Goal: Check status: Check status

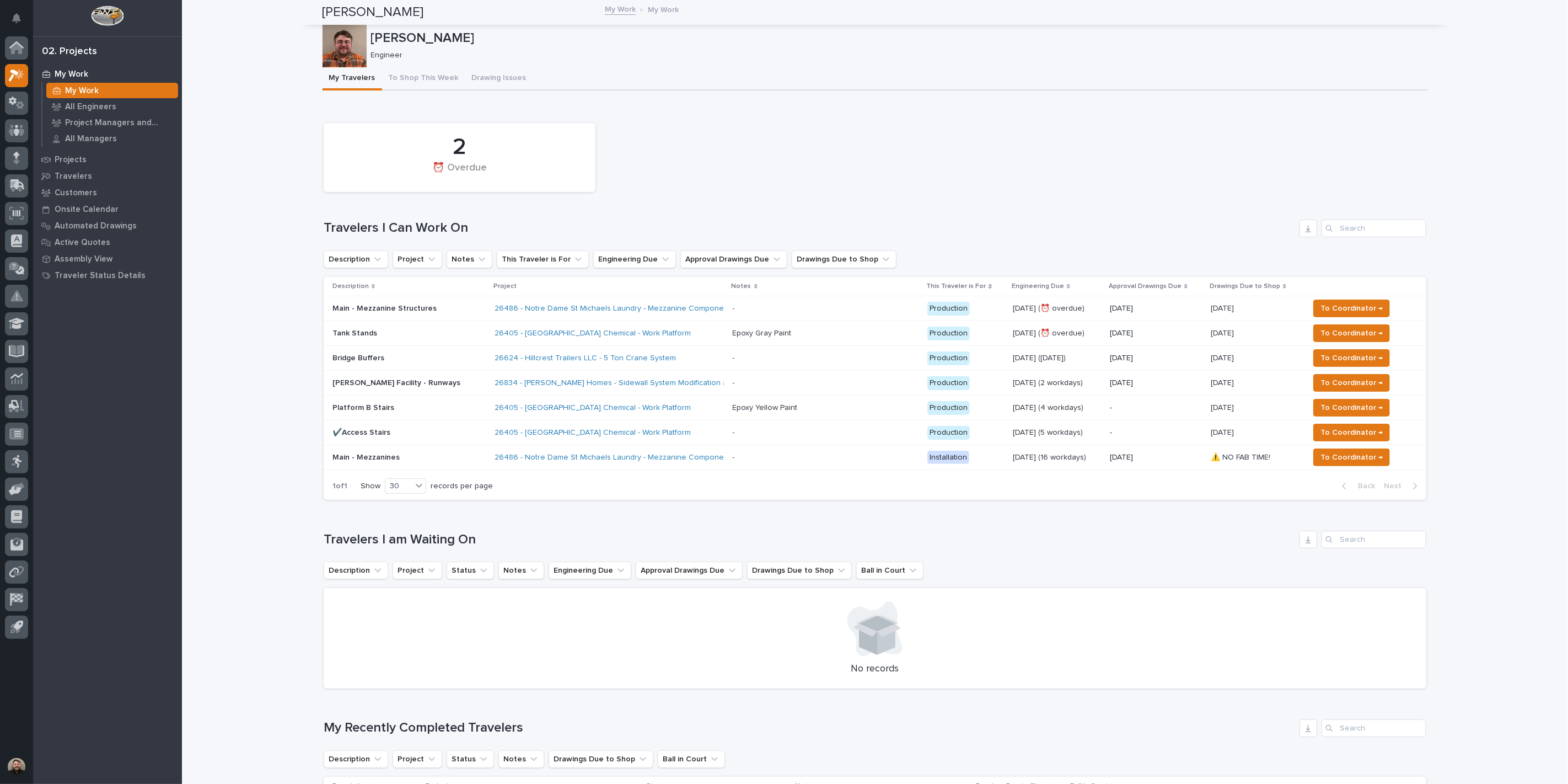
scroll to position [123, 0]
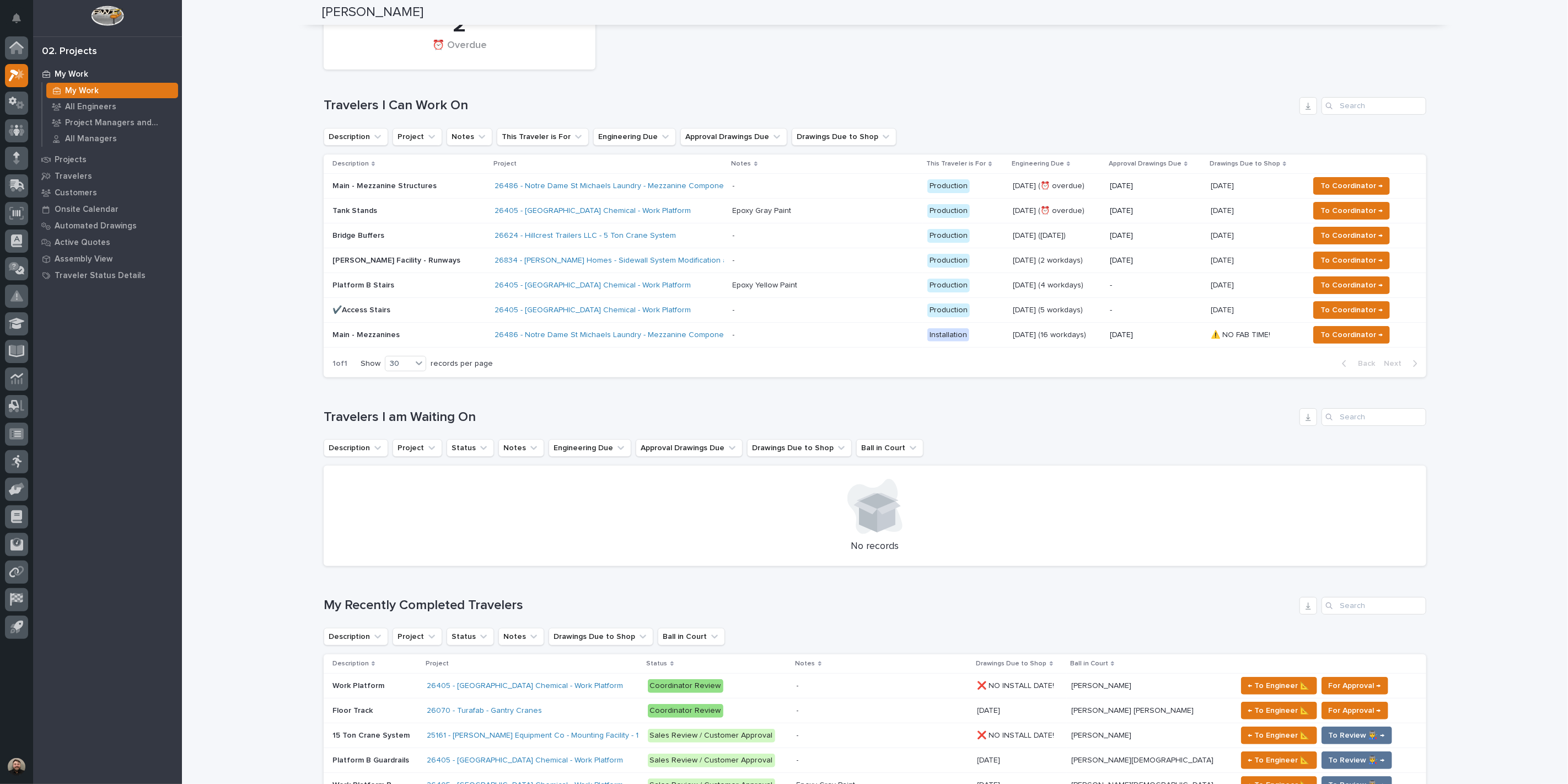
click at [283, 230] on div "Loading... Saving… Loading... Saving… Jacob Stayton Jacob Stayton Engineer Sorr…" at bounding box center [875, 788] width 1386 height 1819
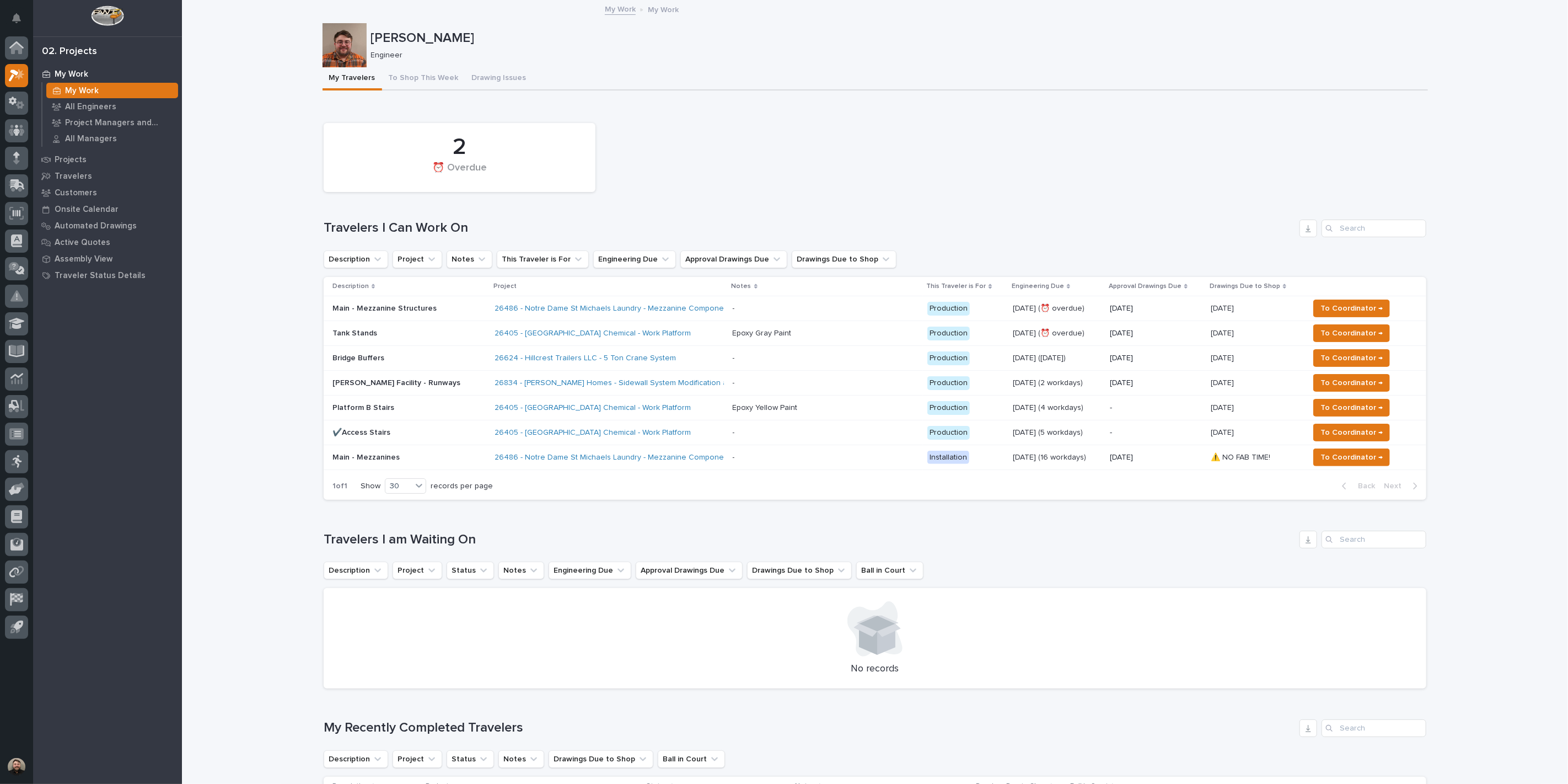
click at [851, 173] on div "2 ⏰ Overdue" at bounding box center [875, 158] width 1114 height 80
click at [1326, 402] on span "To Coordinator →" at bounding box center [1352, 407] width 62 height 13
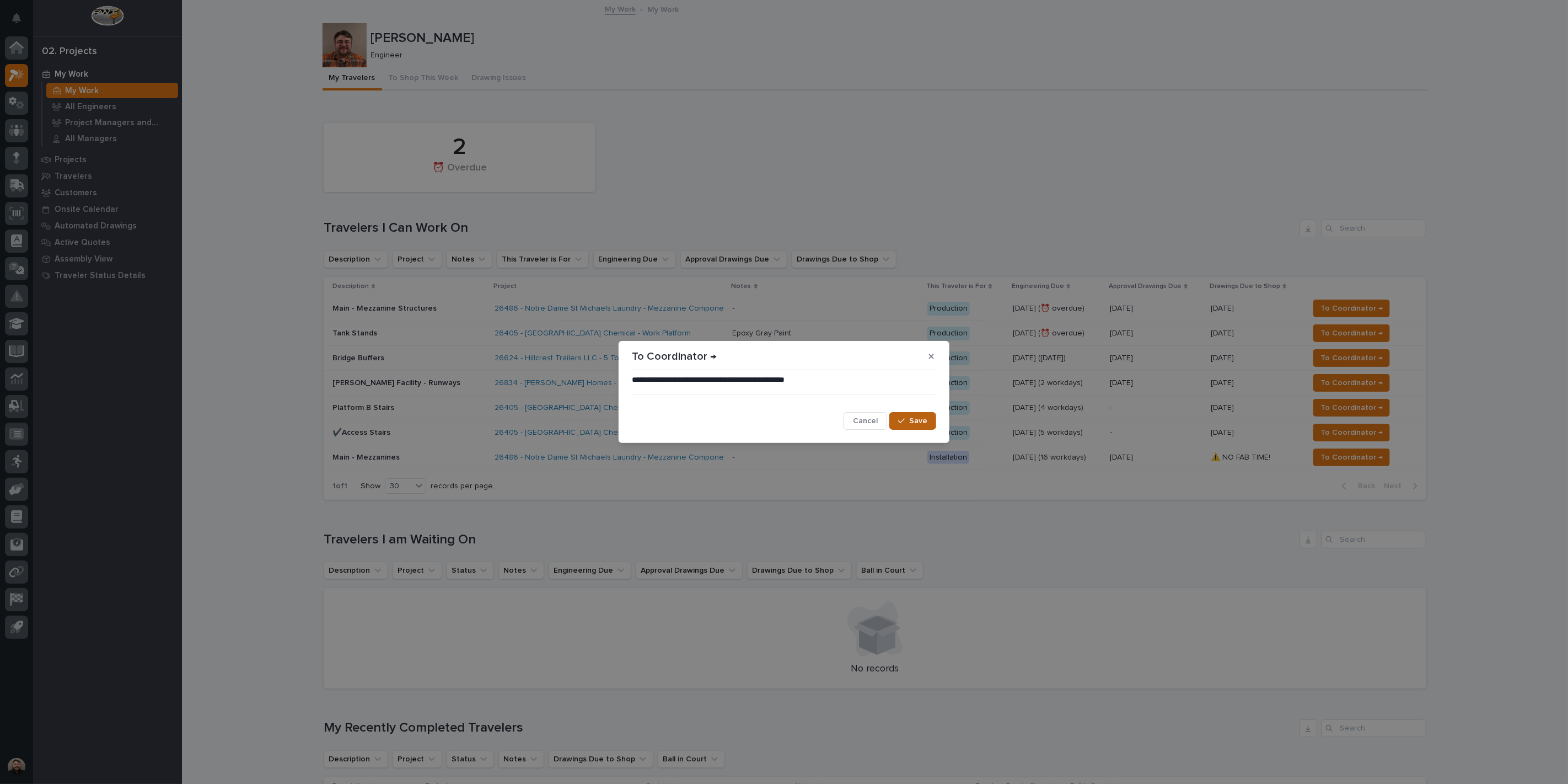
click at [923, 416] on span "Save" at bounding box center [918, 420] width 18 height 10
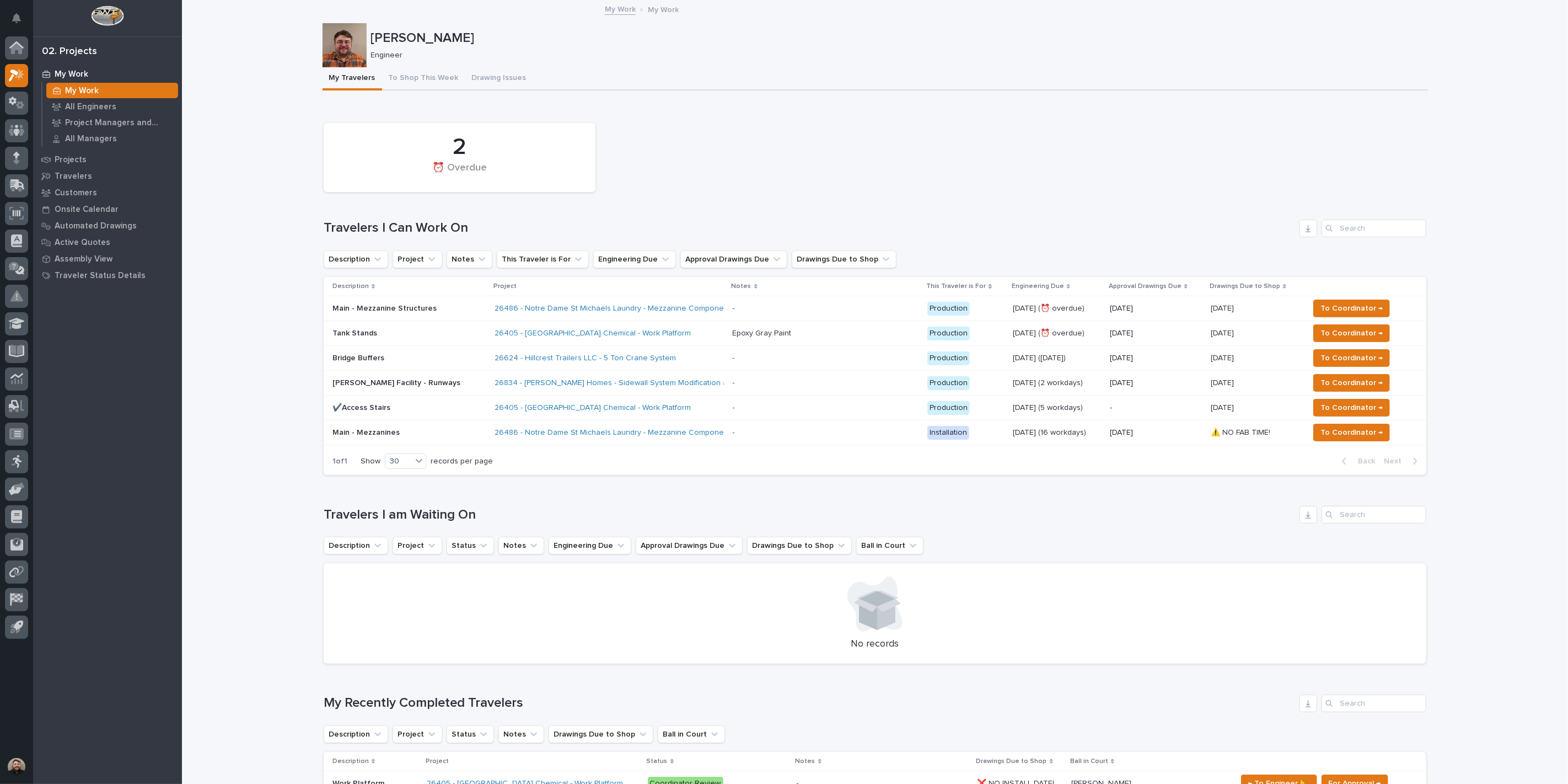
click at [724, 142] on div "2 ⏰ Overdue" at bounding box center [875, 158] width 1114 height 80
click at [390, 76] on button "To Shop This Week" at bounding box center [424, 79] width 83 height 23
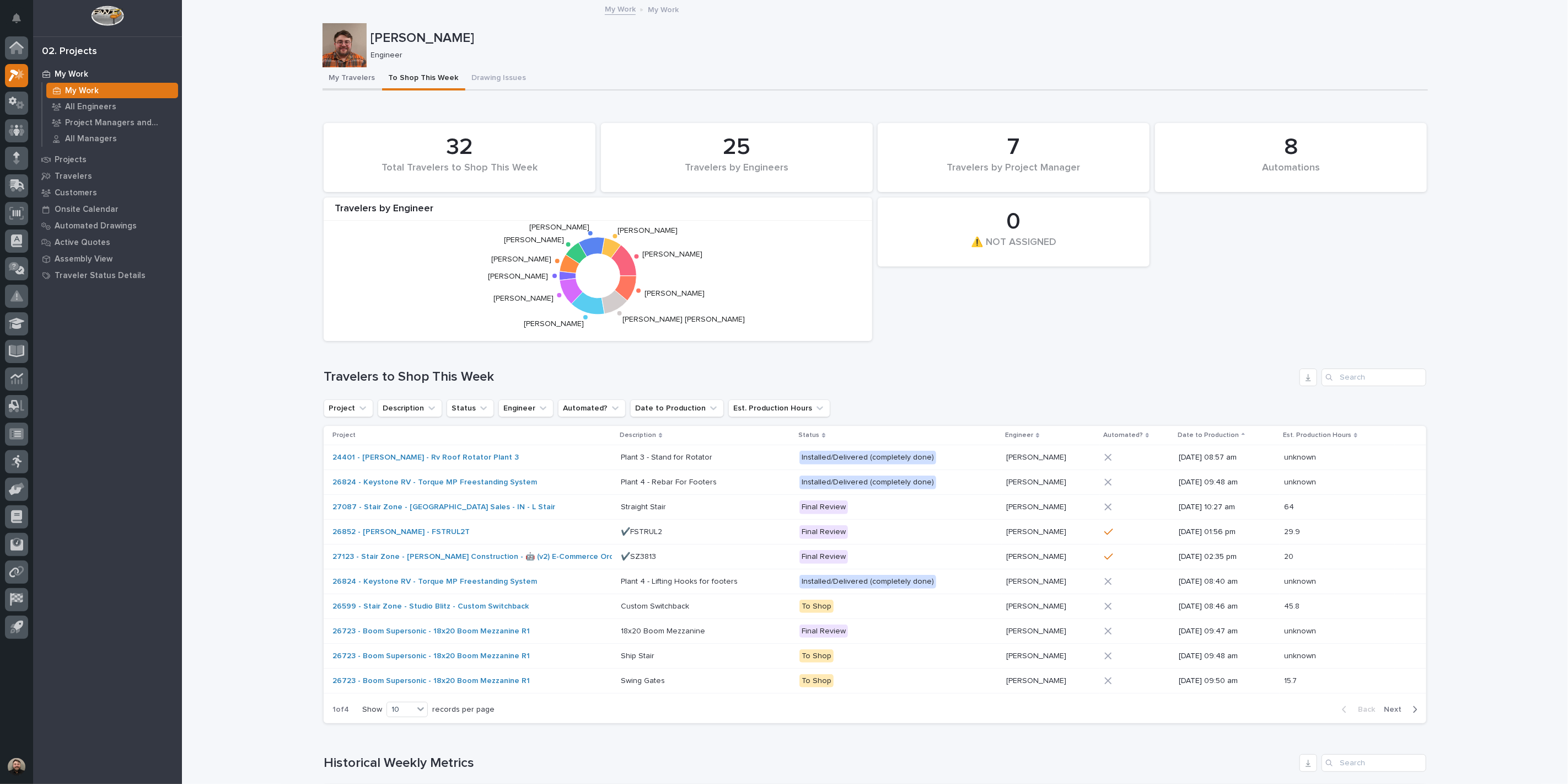
click at [351, 78] on button "My Travelers" at bounding box center [352, 79] width 60 height 23
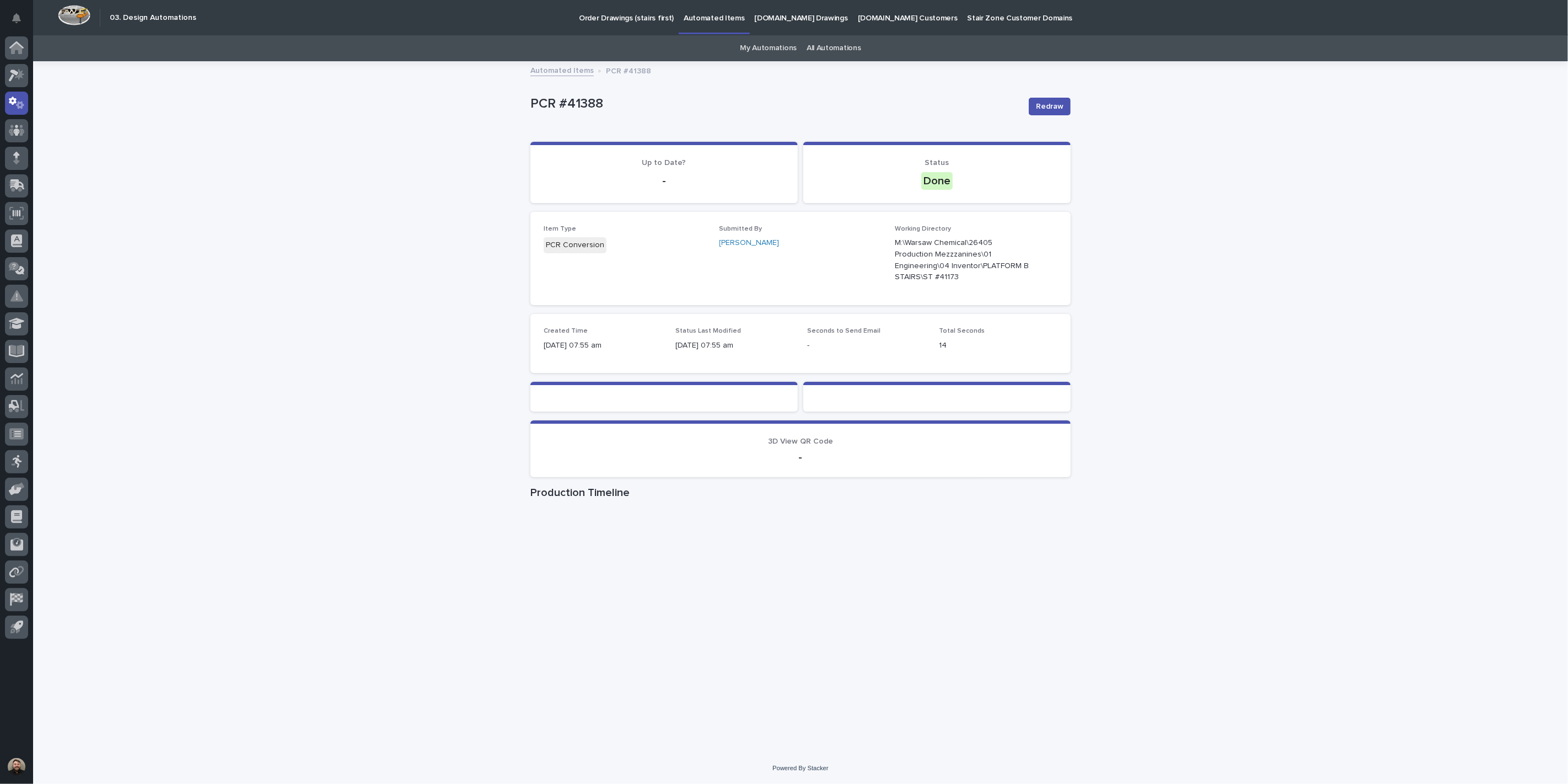
click at [779, 39] on link "My Automations" at bounding box center [768, 48] width 57 height 26
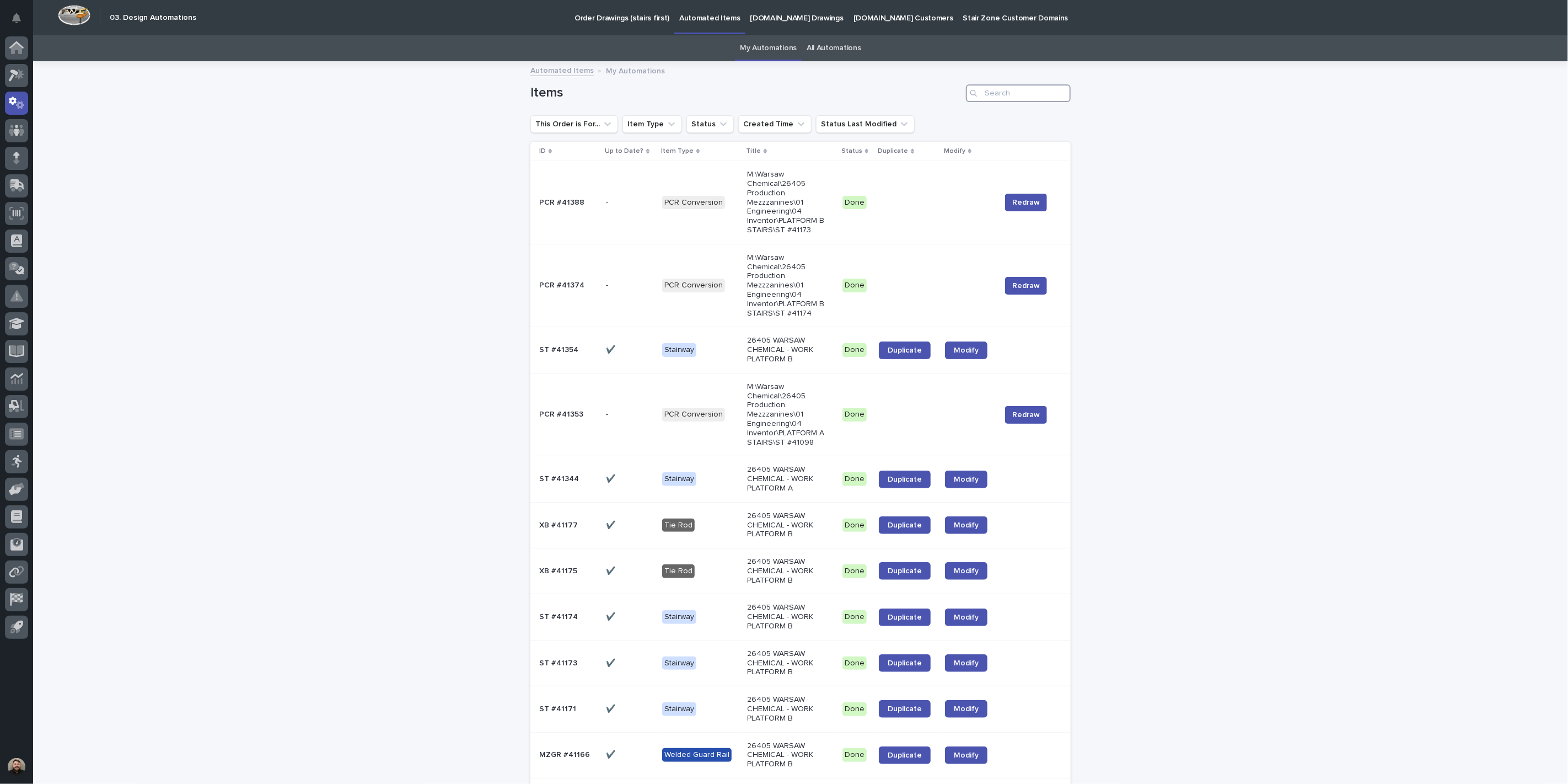
click at [1010, 88] on input "Search" at bounding box center [1018, 92] width 105 height 17
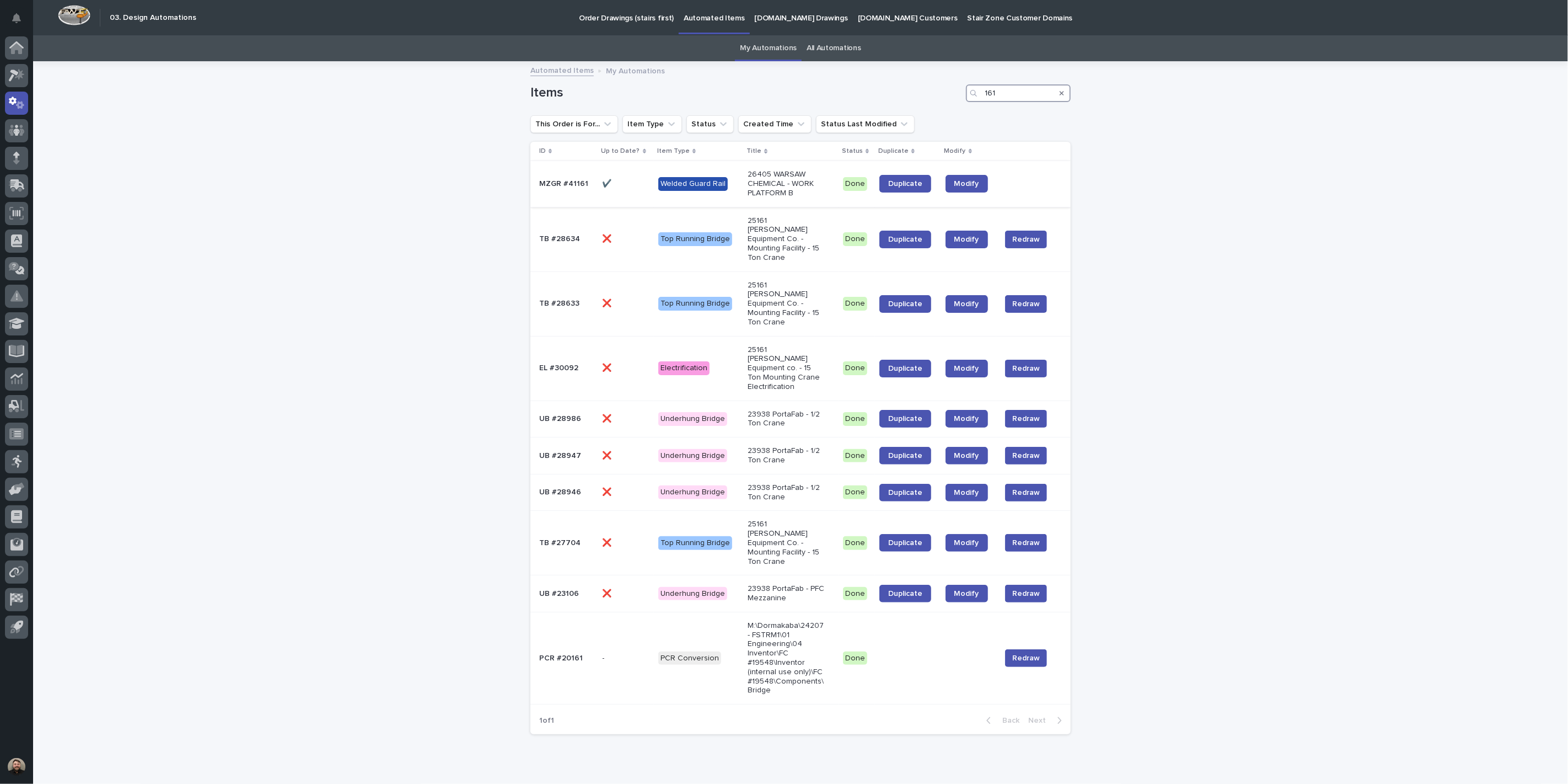
type input "161"
click at [599, 180] on td "✔️ ✔️" at bounding box center [626, 184] width 56 height 45
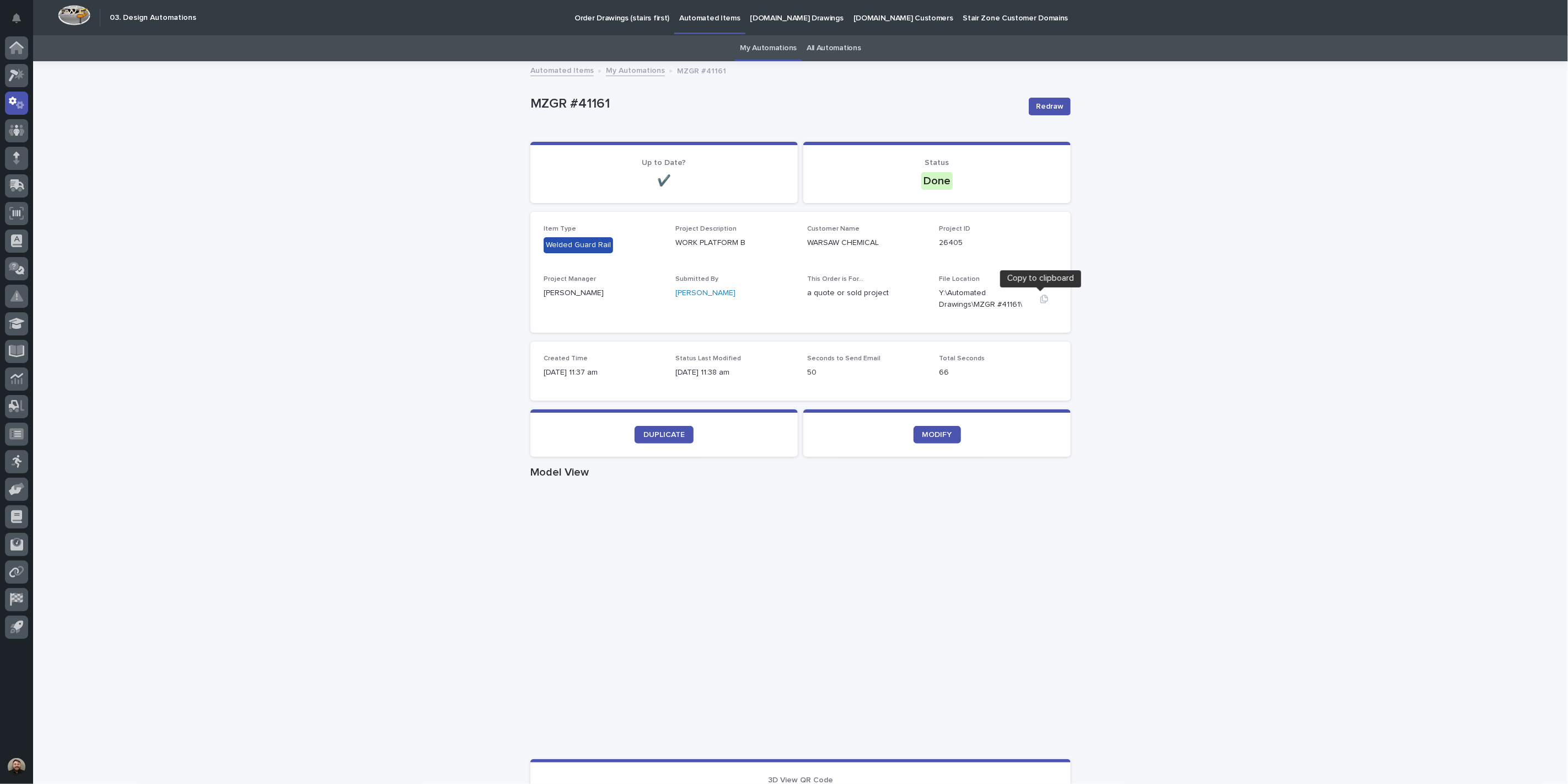
click at [1041, 297] on icon "button" at bounding box center [1045, 298] width 8 height 8
